Goal: Information Seeking & Learning: Understand process/instructions

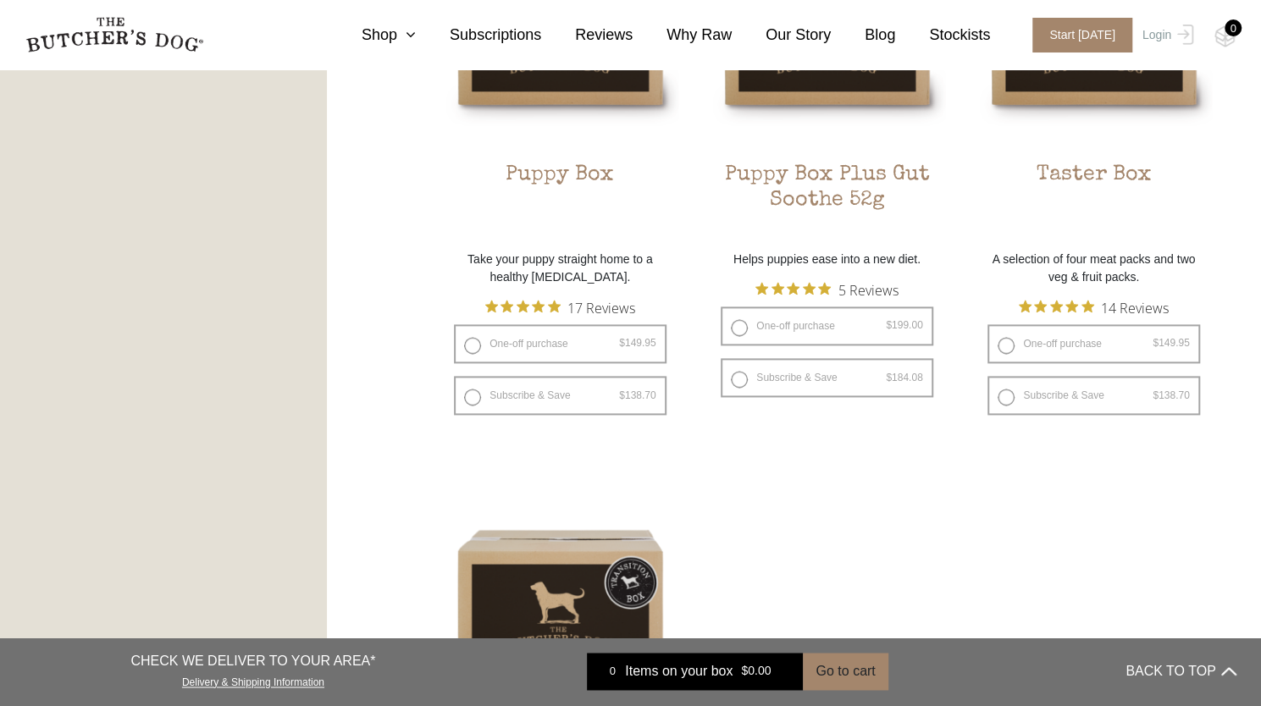
scroll to position [1101, 0]
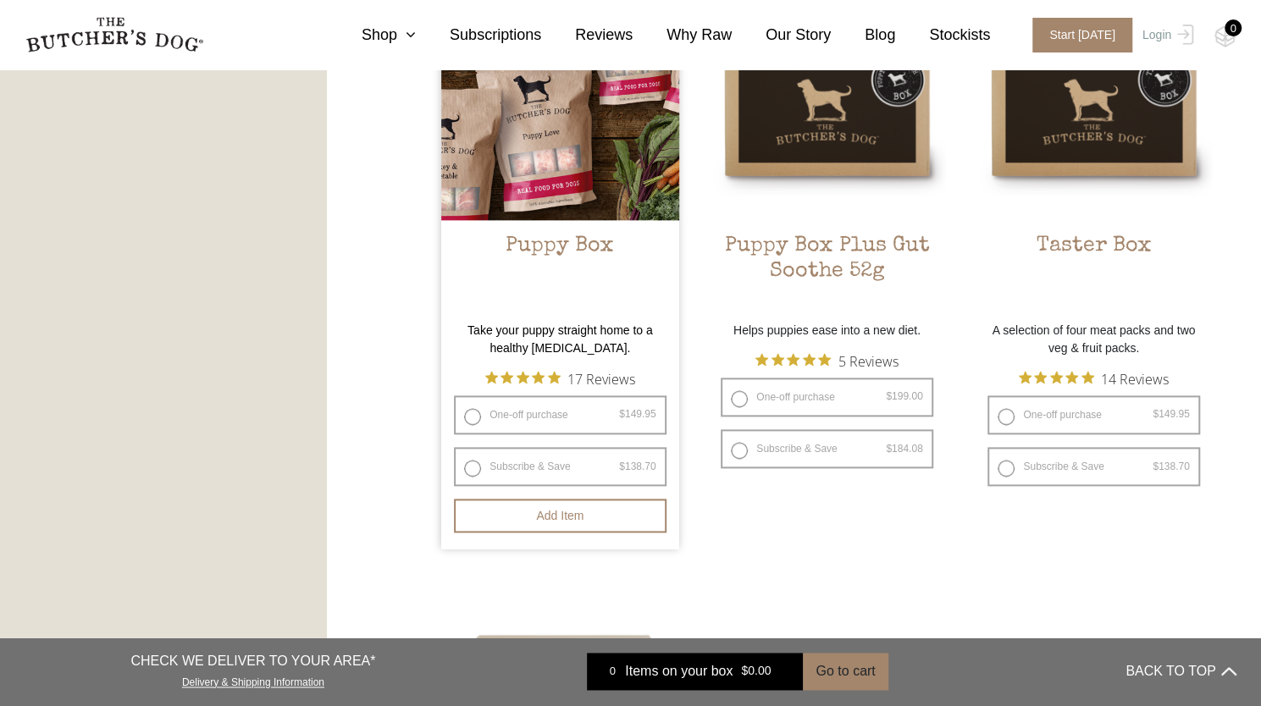
click at [525, 199] on img at bounding box center [559, 100] width 237 height 237
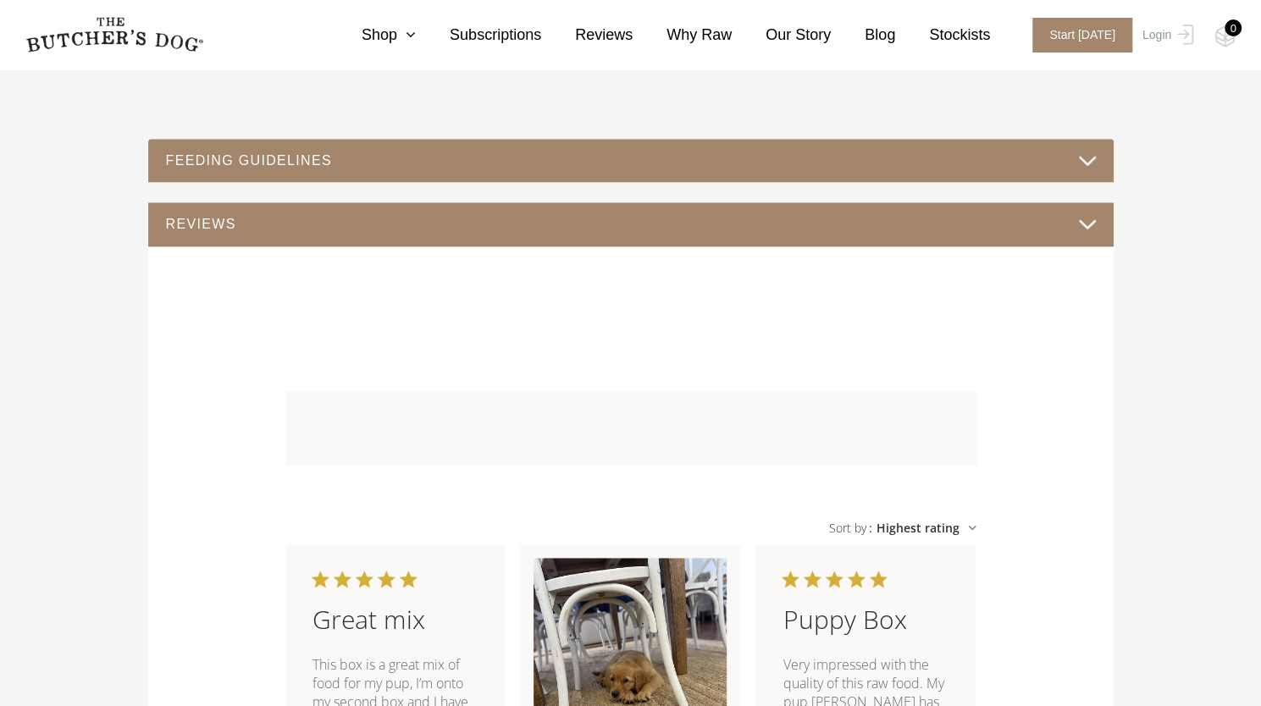
scroll to position [932, 0]
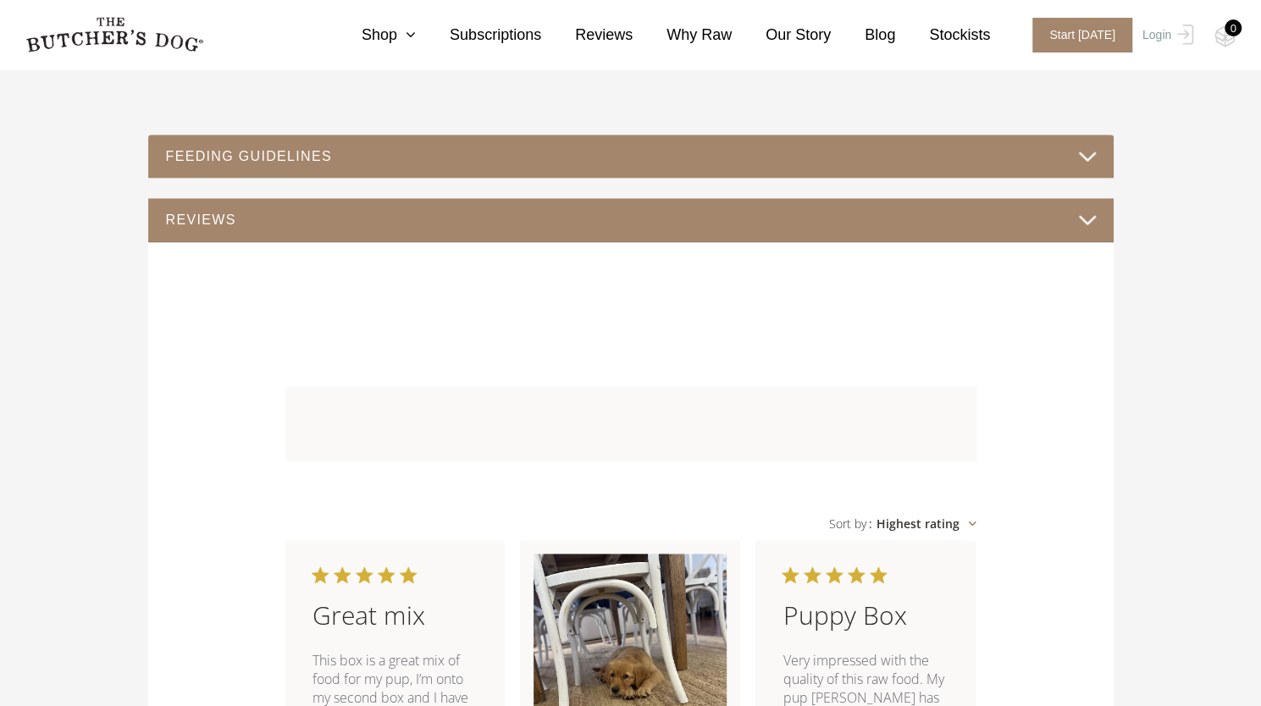
click at [475, 161] on button "FEEDING GUIDELINES" at bounding box center [631, 156] width 932 height 23
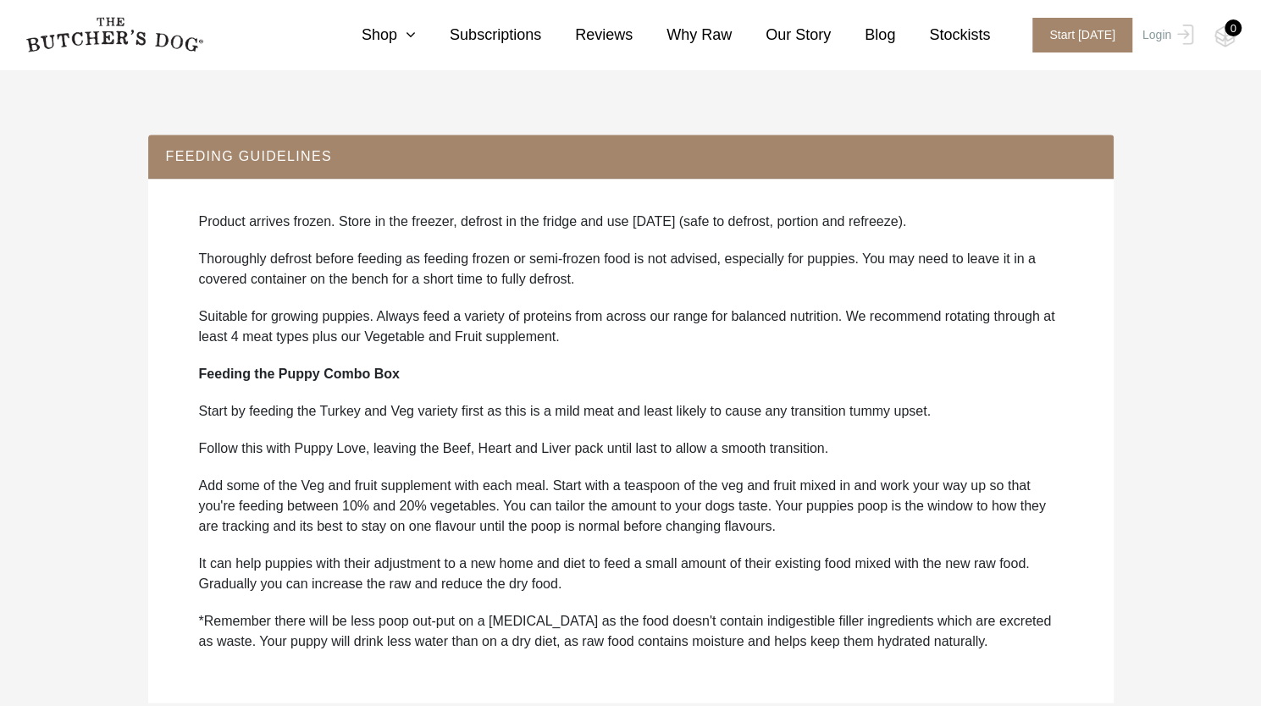
click at [475, 161] on button "FEEDING GUIDELINES" at bounding box center [631, 156] width 932 height 23
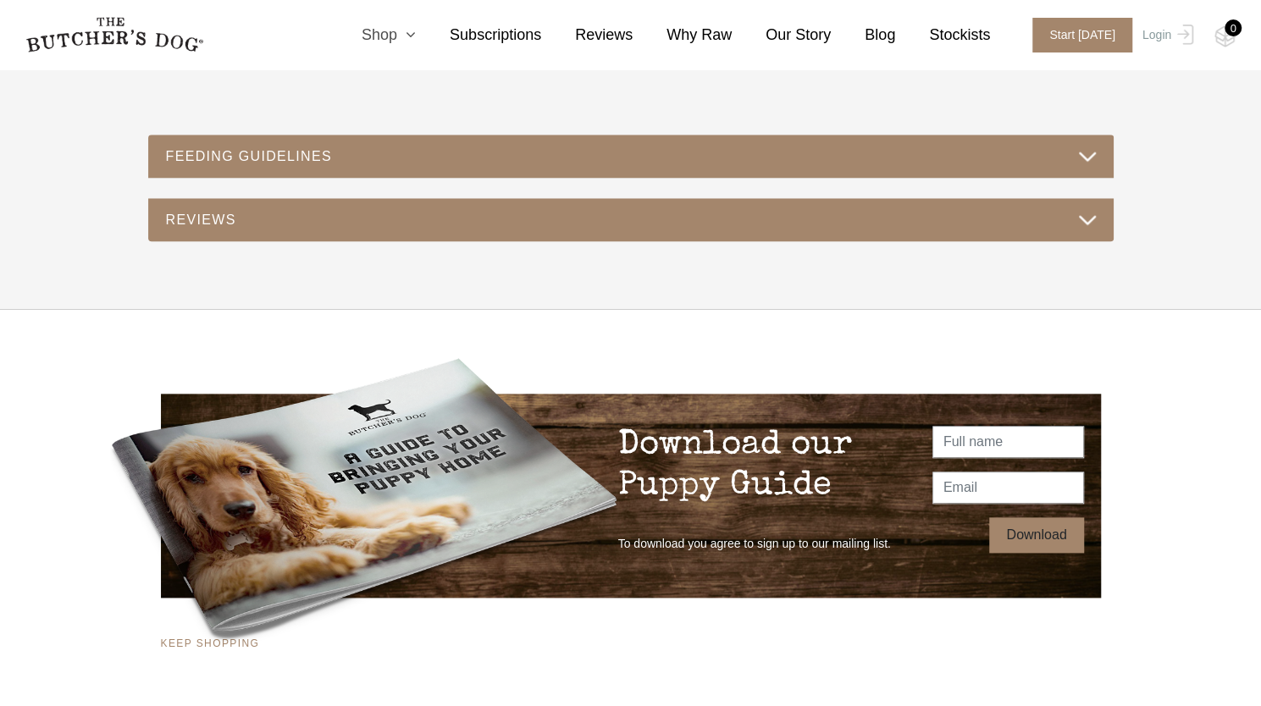
click at [409, 45] on link "Shop" at bounding box center [372, 35] width 88 height 23
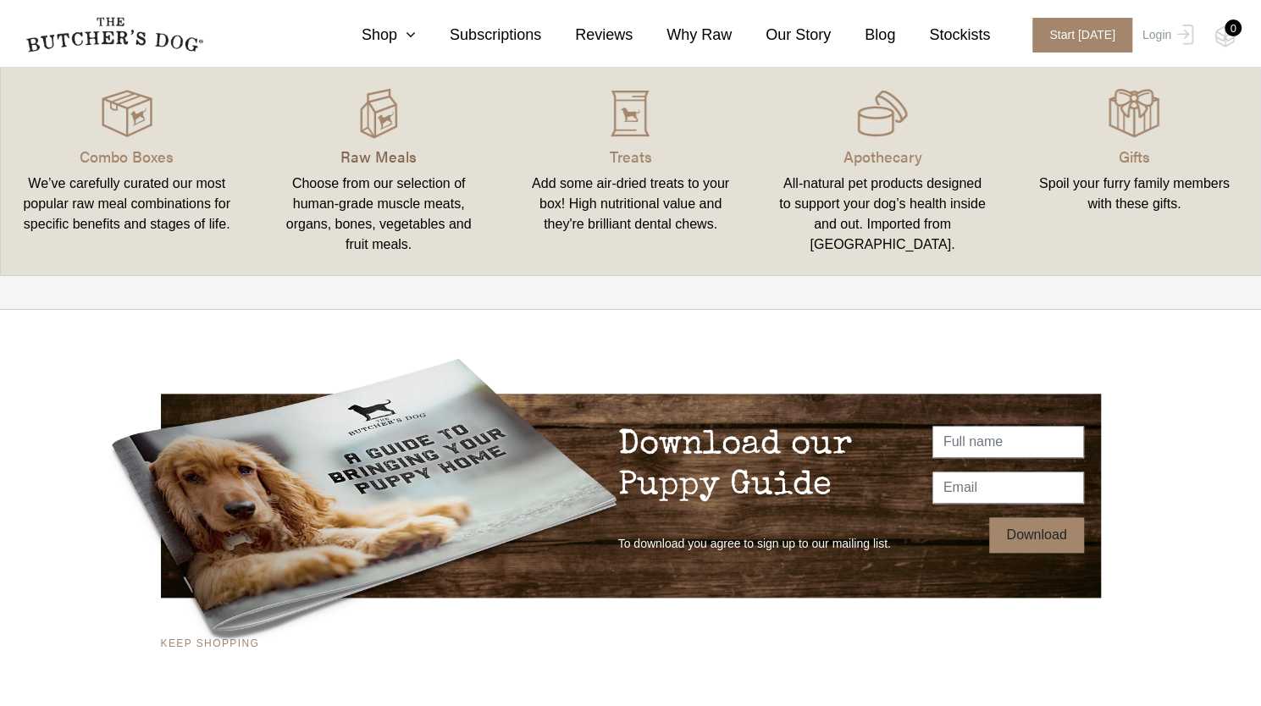
click at [366, 154] on p "Raw Meals" at bounding box center [378, 156] width 211 height 23
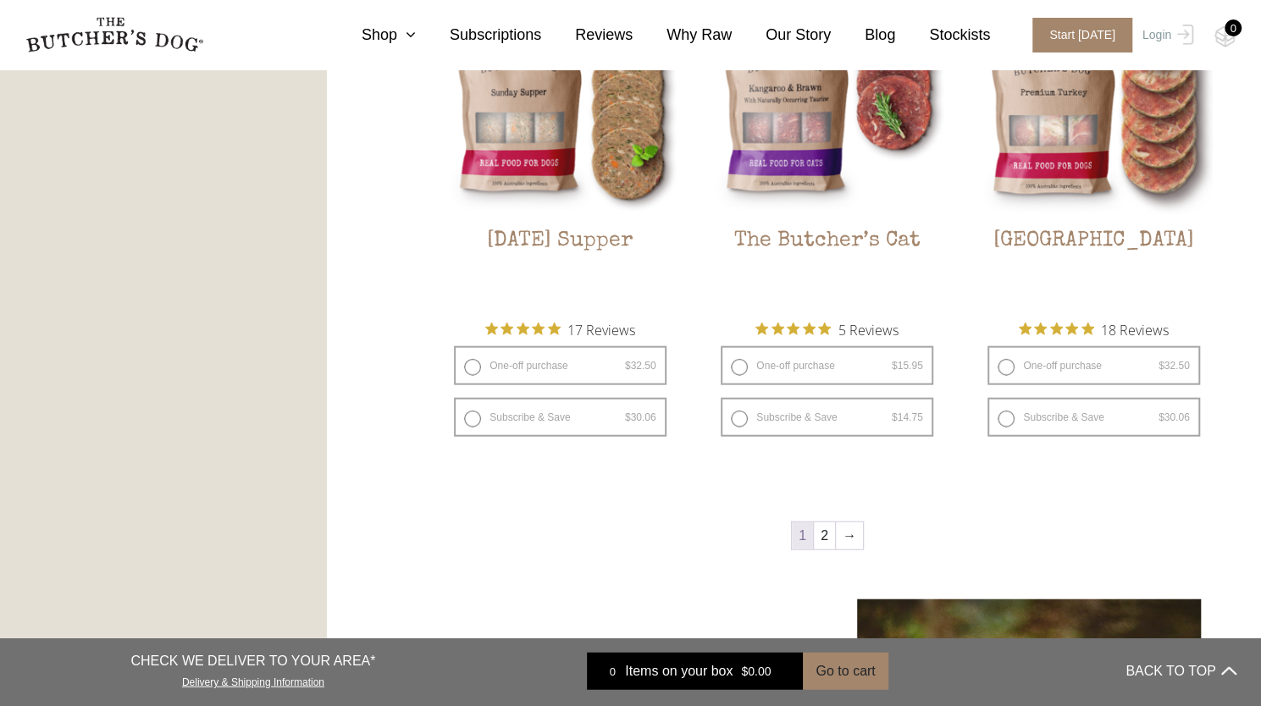
scroll to position [2286, 0]
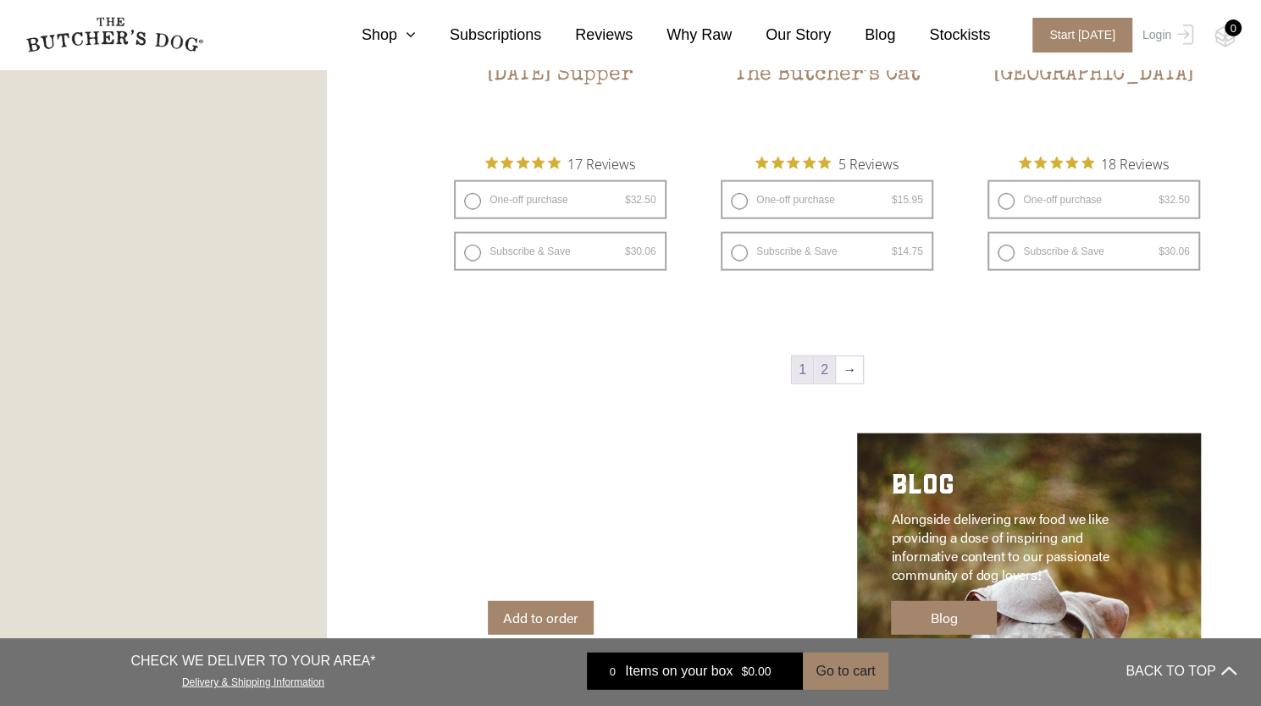
click at [825, 369] on link "2" at bounding box center [824, 370] width 21 height 27
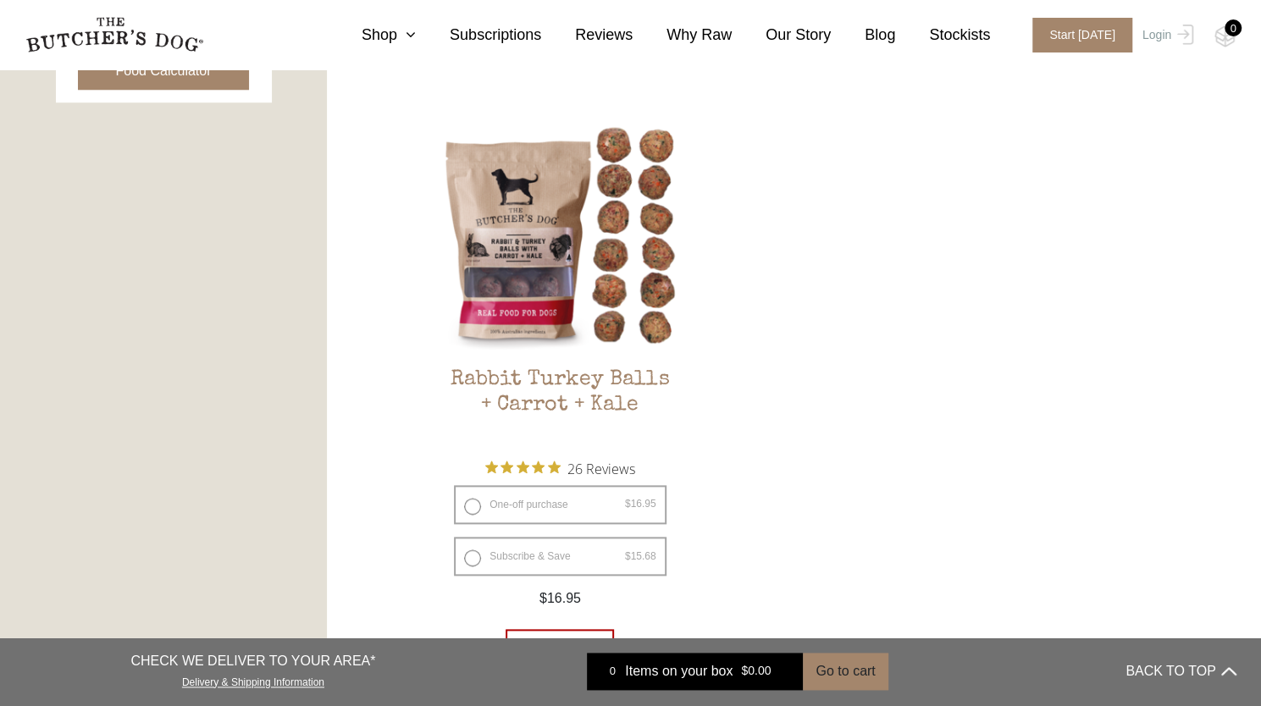
scroll to position [1060, 0]
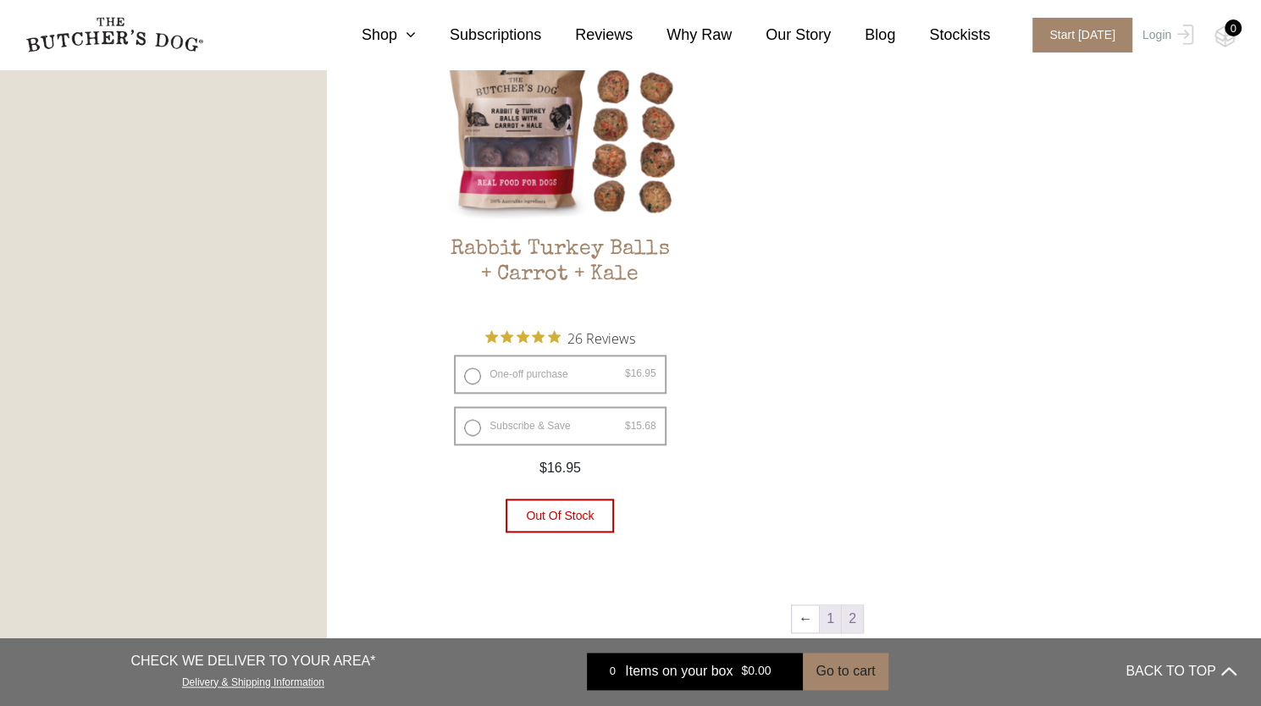
click at [823, 616] on link "1" at bounding box center [830, 618] width 21 height 27
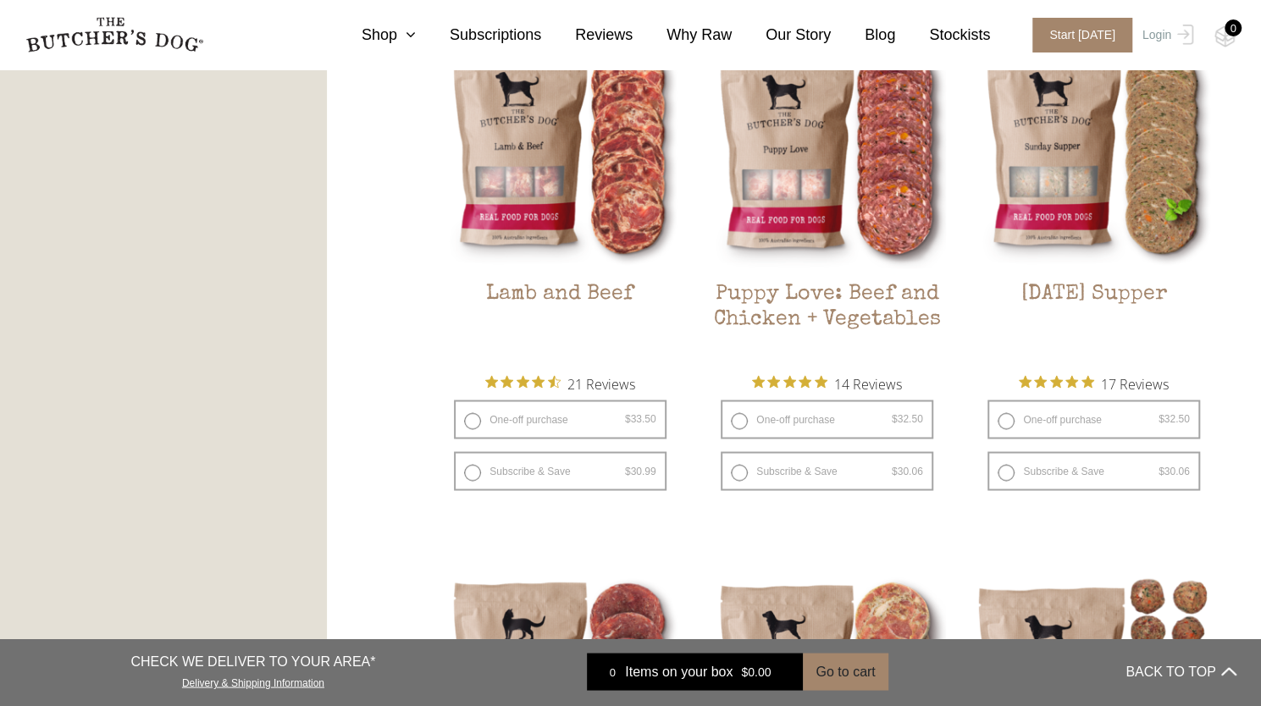
scroll to position [1568, 0]
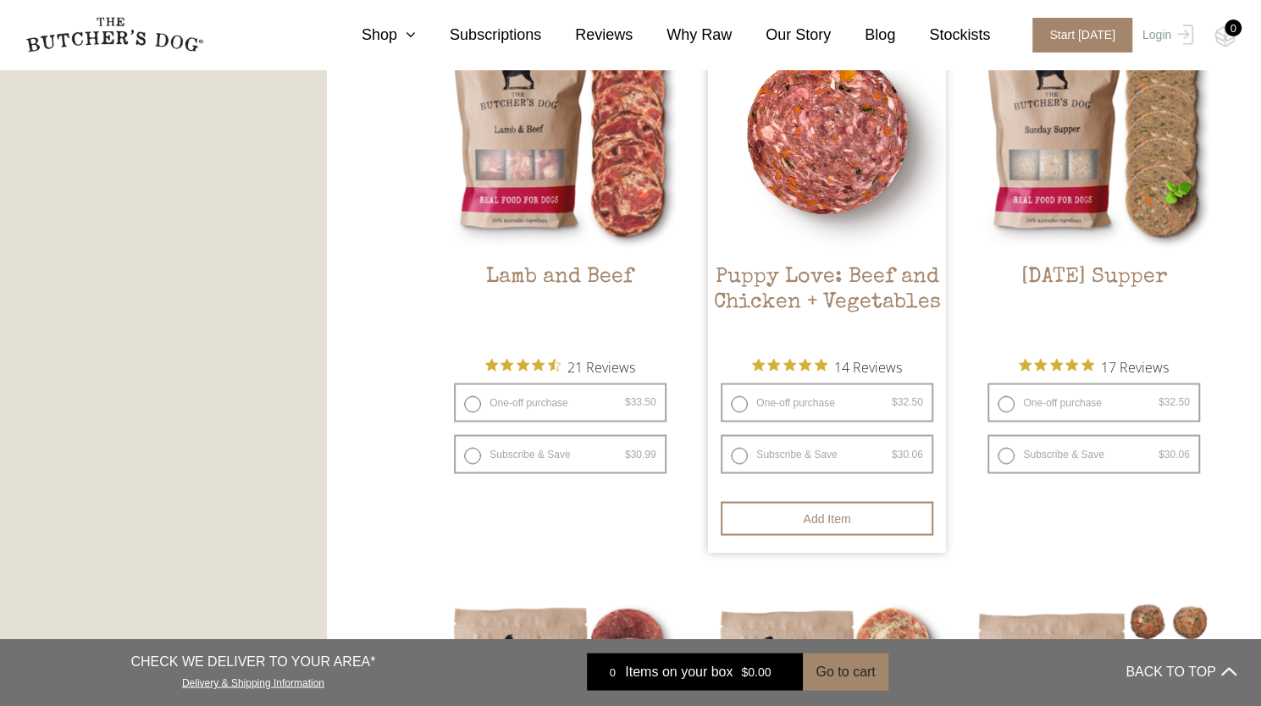
click at [840, 164] on img at bounding box center [826, 132] width 237 height 237
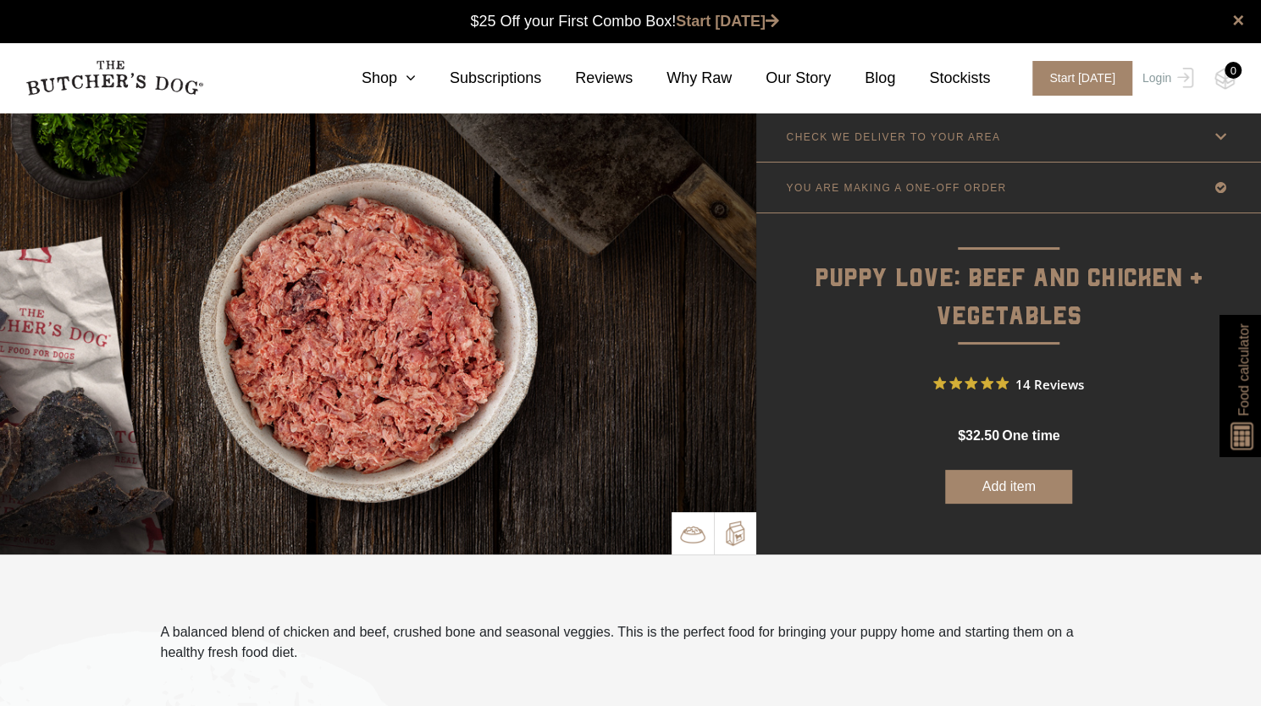
click at [725, 542] on img at bounding box center [734, 533] width 25 height 25
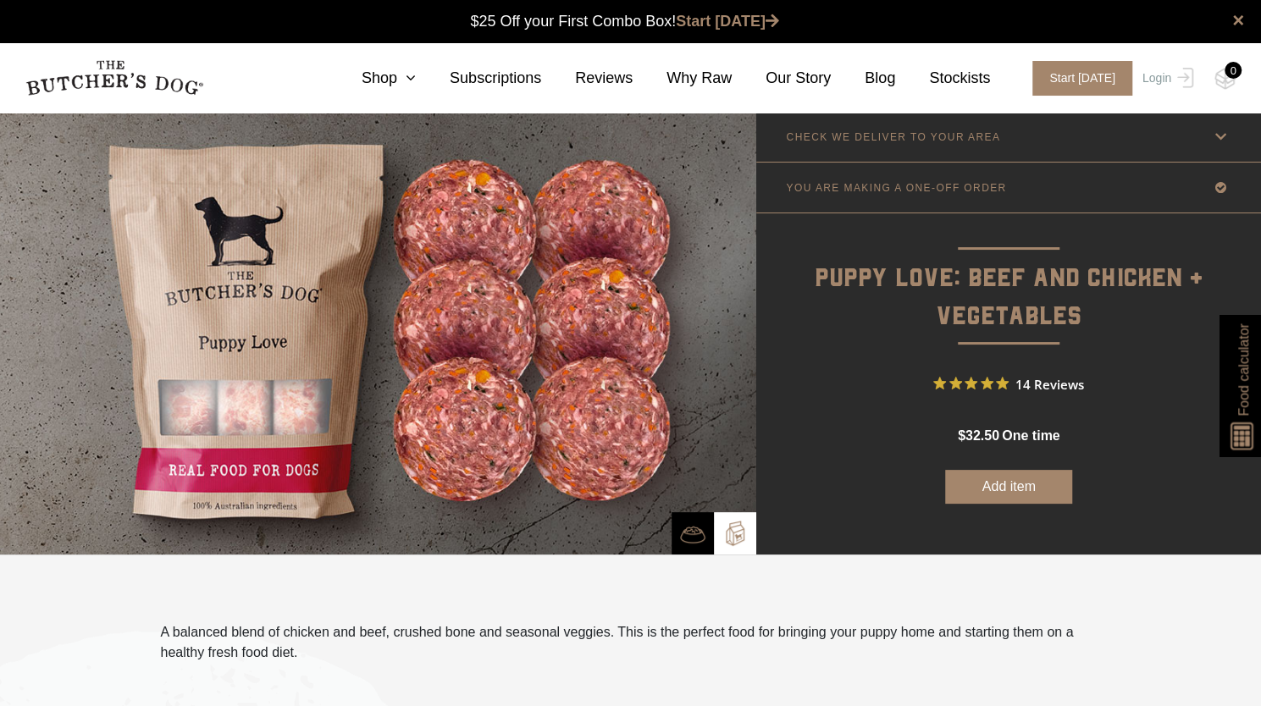
click at [1236, 394] on span "Food calculator" at bounding box center [1243, 369] width 20 height 92
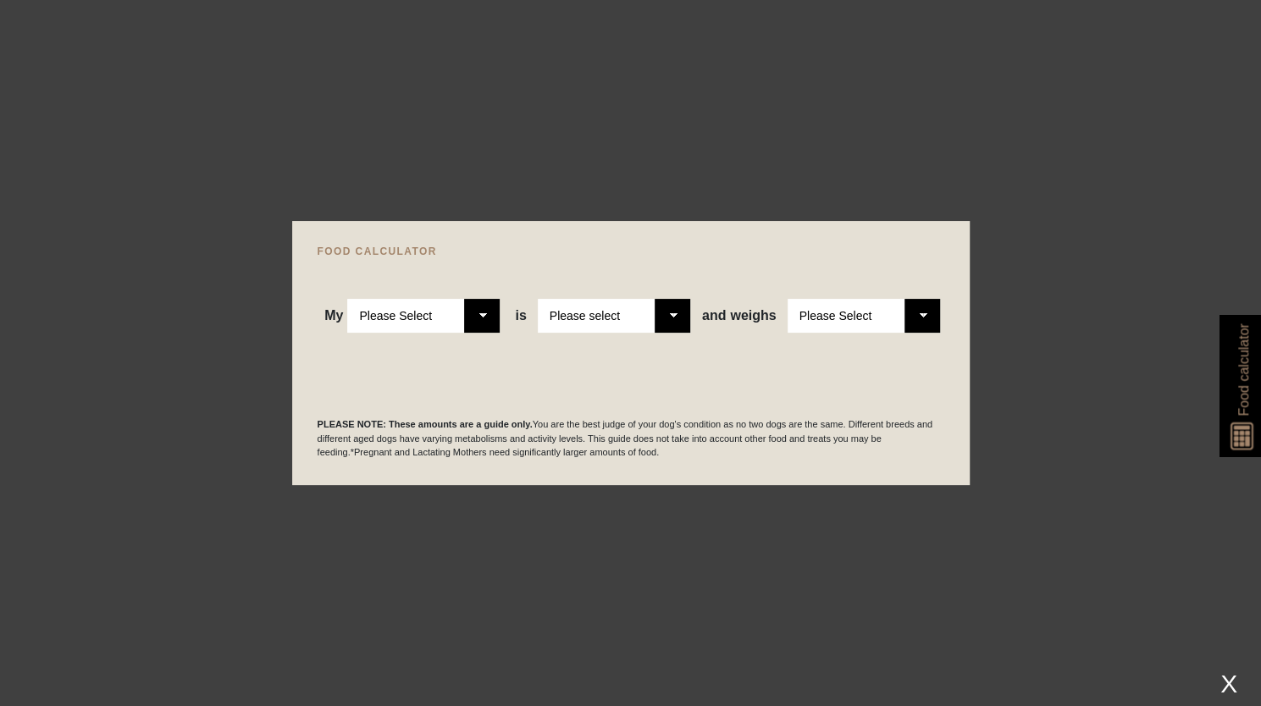
click at [425, 316] on select "Please Select Adult Dog Puppy" at bounding box center [423, 316] width 152 height 34
select select "puppy"
click at [348, 299] on select "Please Select Adult Dog Puppy" at bounding box center [423, 316] width 152 height 34
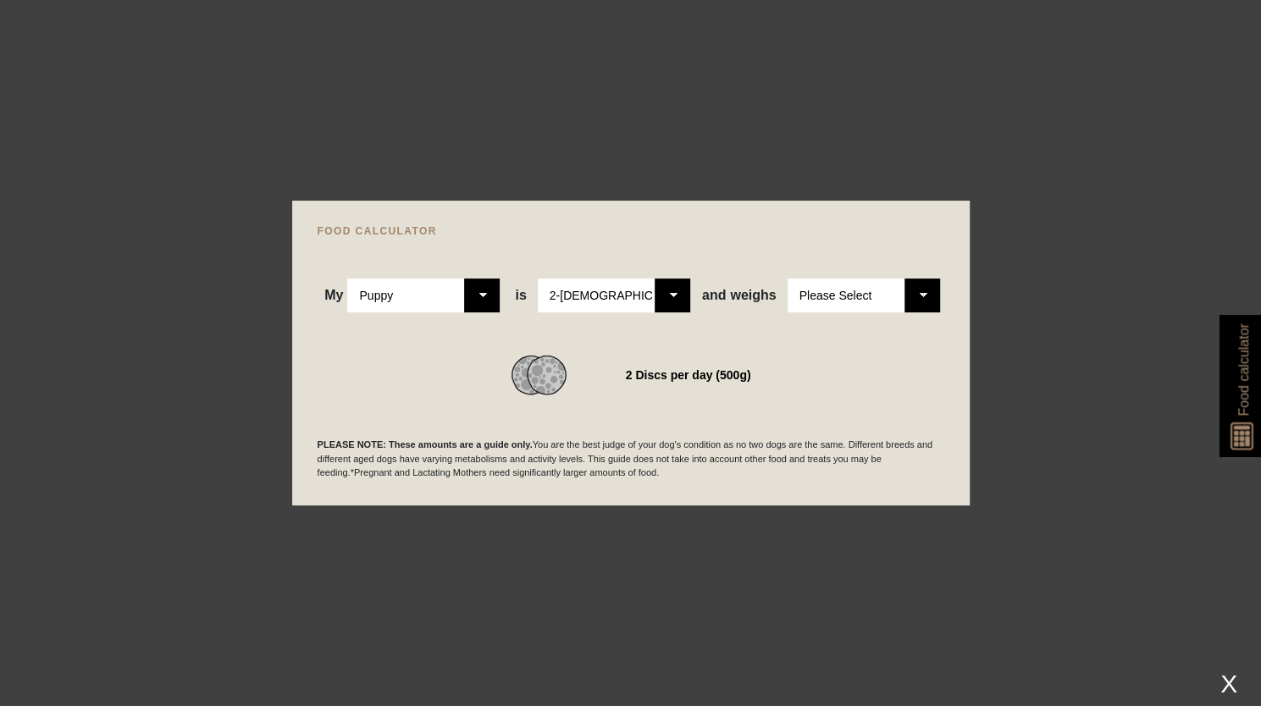
click at [614, 312] on select "Please Select 2-4 months old 4-5 months old 6-8 months old 8-12 months old" at bounding box center [614, 296] width 152 height 34
click at [852, 301] on select "Please Select 1kg 2kg 3kg 4kg 5kg 6kg 7kg 8kg 9kg 10kg 11kg 12kg 13kg 14kg 15kg…" at bounding box center [864, 296] width 152 height 34
select select "6"
click at [788, 279] on select "Please Select 1kg 2kg 3kg 4kg 5kg 6kg 7kg 8kg 9kg 10kg 11kg 12kg 13kg 14kg 15kg…" at bounding box center [864, 296] width 152 height 34
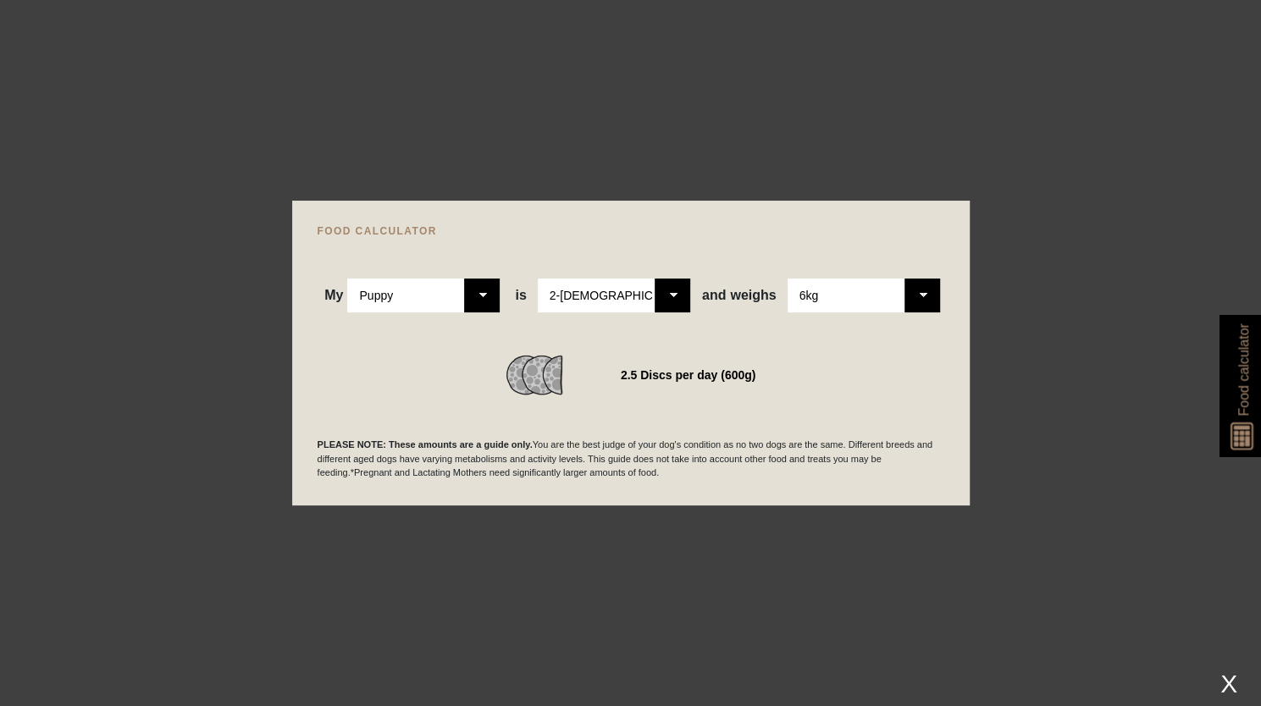
click at [688, 390] on div "2.5 Discs per day (600g)" at bounding box center [631, 375] width 627 height 41
click at [1057, 85] on div at bounding box center [630, 353] width 1261 height 706
click at [337, 241] on div "My Please Select Adult Dog Puppy is Please Select 2-4 months old 4-5 months old…" at bounding box center [631, 274] width 627 height 76
drag, startPoint x: 215, startPoint y: 75, endPoint x: 340, endPoint y: 147, distance: 144.1
click at [216, 75] on div at bounding box center [630, 353] width 1261 height 706
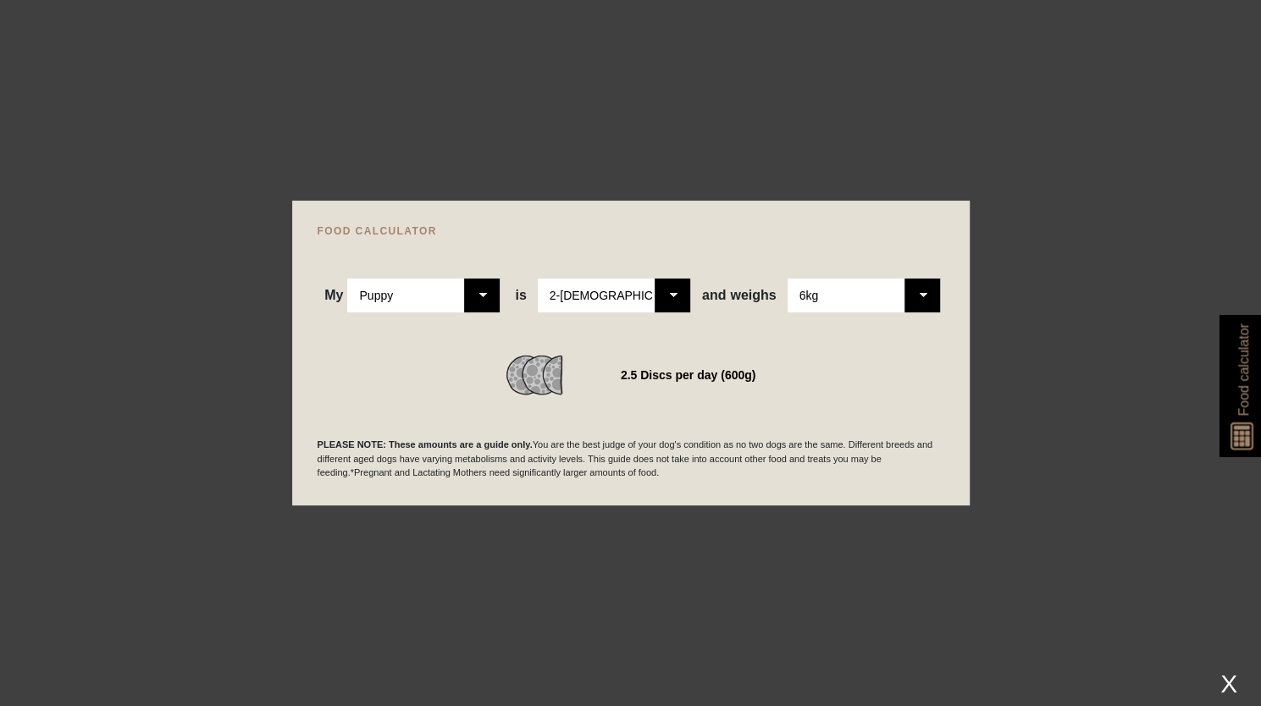
scroll to position [508, 0]
click at [491, 305] on select "Please Select Adult Dog Puppy" at bounding box center [423, 296] width 152 height 34
click at [491, 306] on select "Please Select Adult Dog Puppy" at bounding box center [423, 296] width 152 height 34
click at [1206, 339] on div at bounding box center [630, 353] width 1261 height 706
click at [1233, 680] on div "X" at bounding box center [1229, 684] width 30 height 28
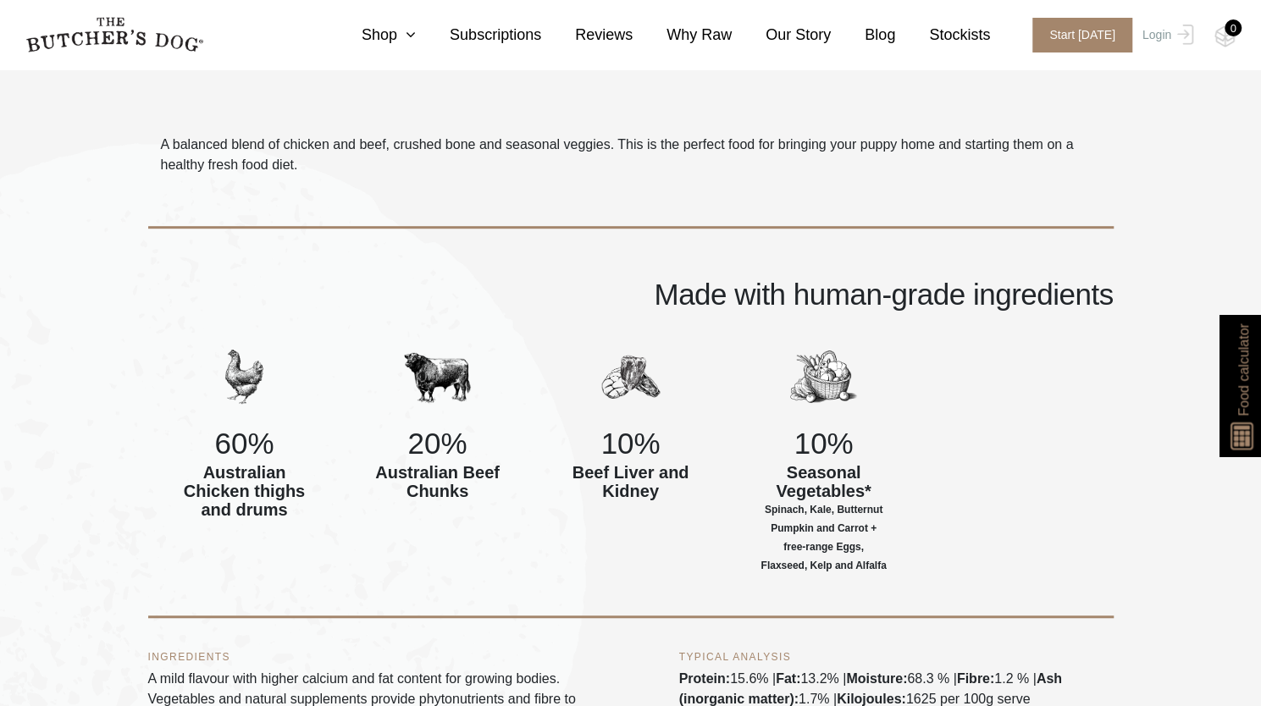
scroll to position [593, 0]
